Goal: Check status: Check status

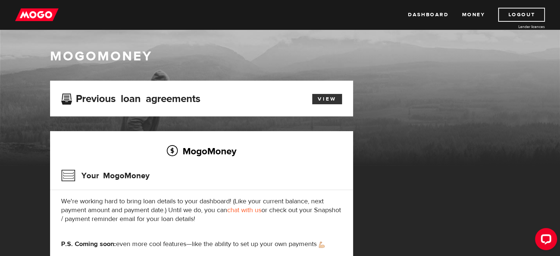
click at [323, 97] on link "View" at bounding box center [327, 99] width 30 height 10
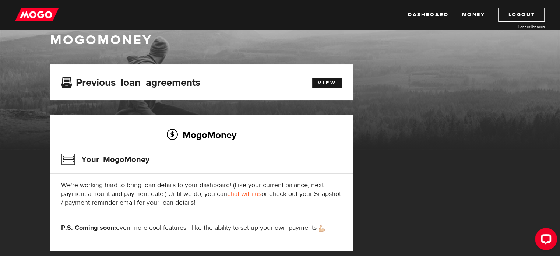
scroll to position [14, 0]
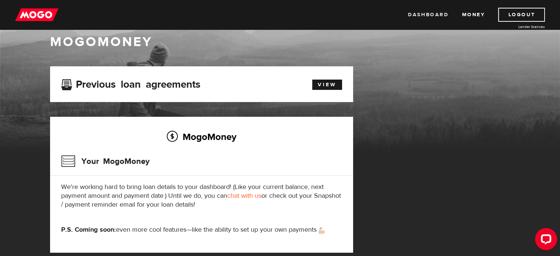
click at [424, 11] on link "Dashboard" at bounding box center [428, 15] width 41 height 14
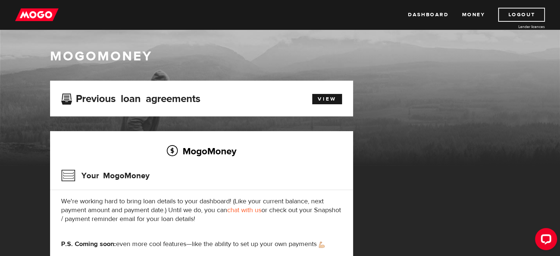
click at [248, 212] on link "chat with us" at bounding box center [244, 210] width 34 height 8
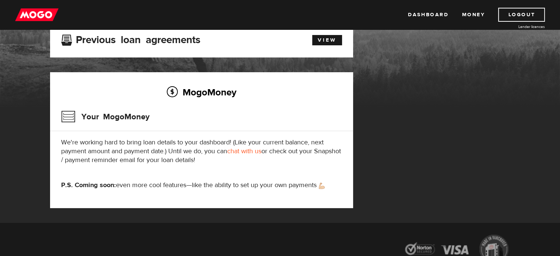
scroll to position [36, 0]
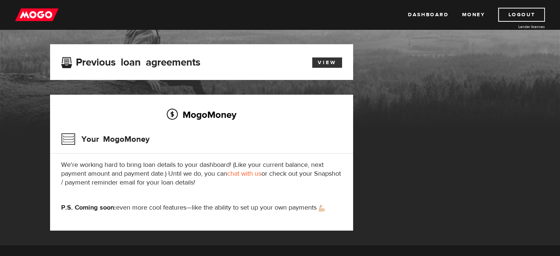
click at [328, 63] on link "View" at bounding box center [327, 62] width 30 height 10
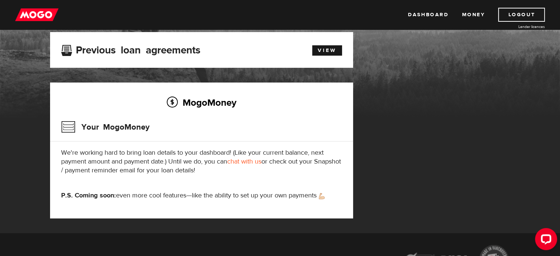
scroll to position [49, 0]
click at [326, 51] on link "View" at bounding box center [327, 50] width 30 height 10
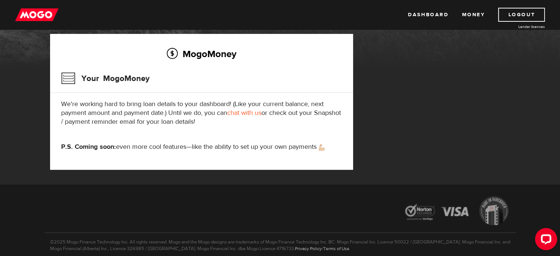
scroll to position [80, 0]
